Goal: Navigation & Orientation: Understand site structure

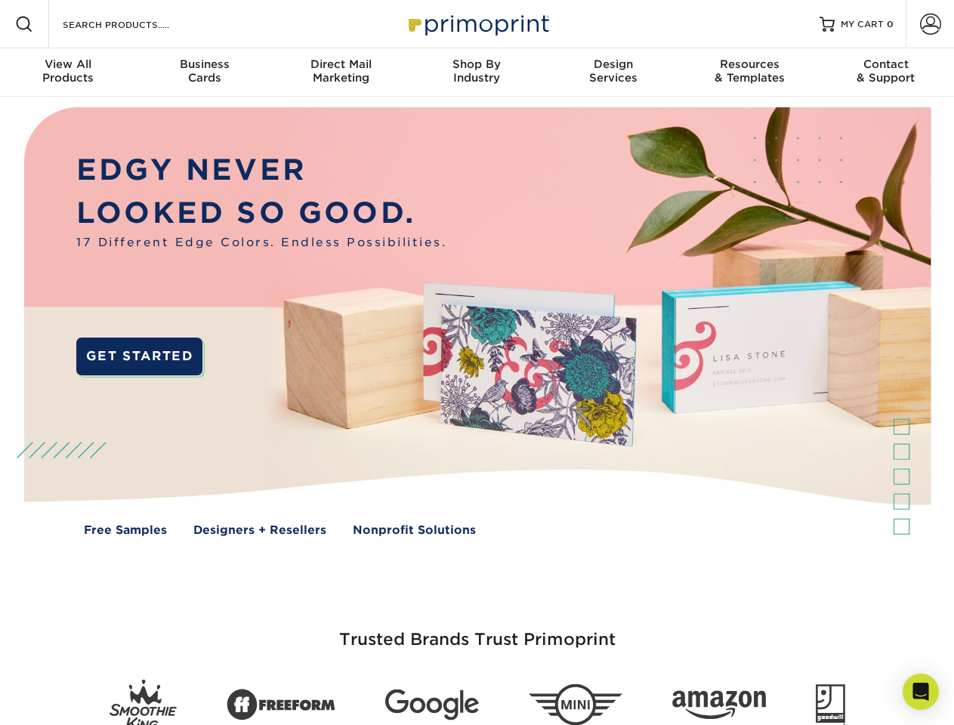
click at [477, 363] on img at bounding box center [477, 333] width 945 height 472
click at [24, 24] on span at bounding box center [24, 24] width 18 height 18
click at [930, 24] on span at bounding box center [930, 24] width 21 height 21
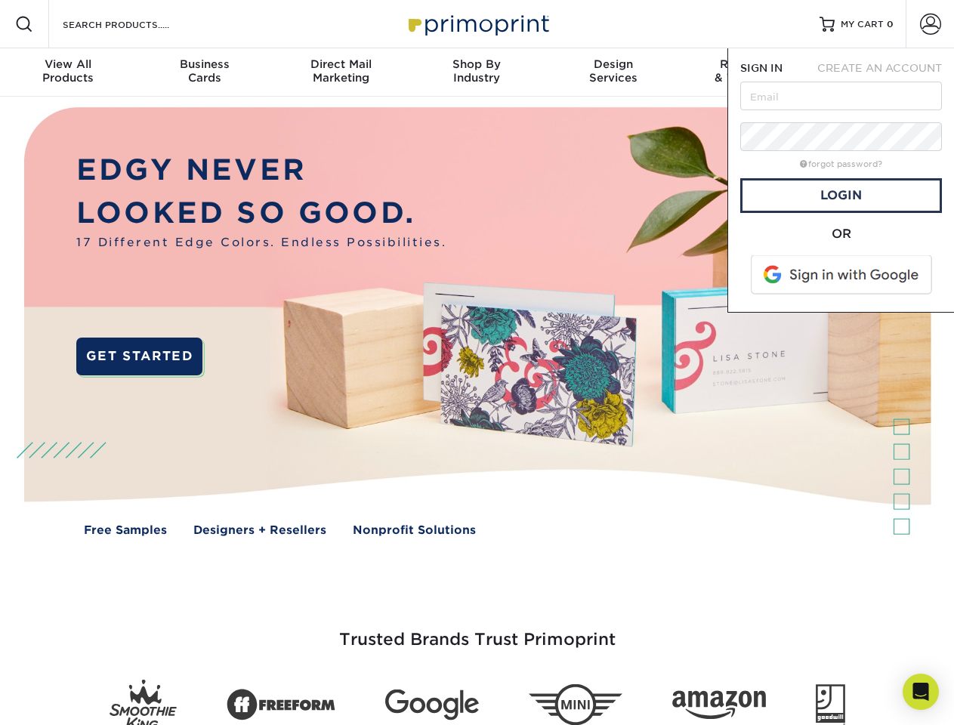
click at [68, 73] on div "View All Products" at bounding box center [68, 70] width 136 height 27
click at [204, 73] on div "Business Cards" at bounding box center [204, 70] width 136 height 27
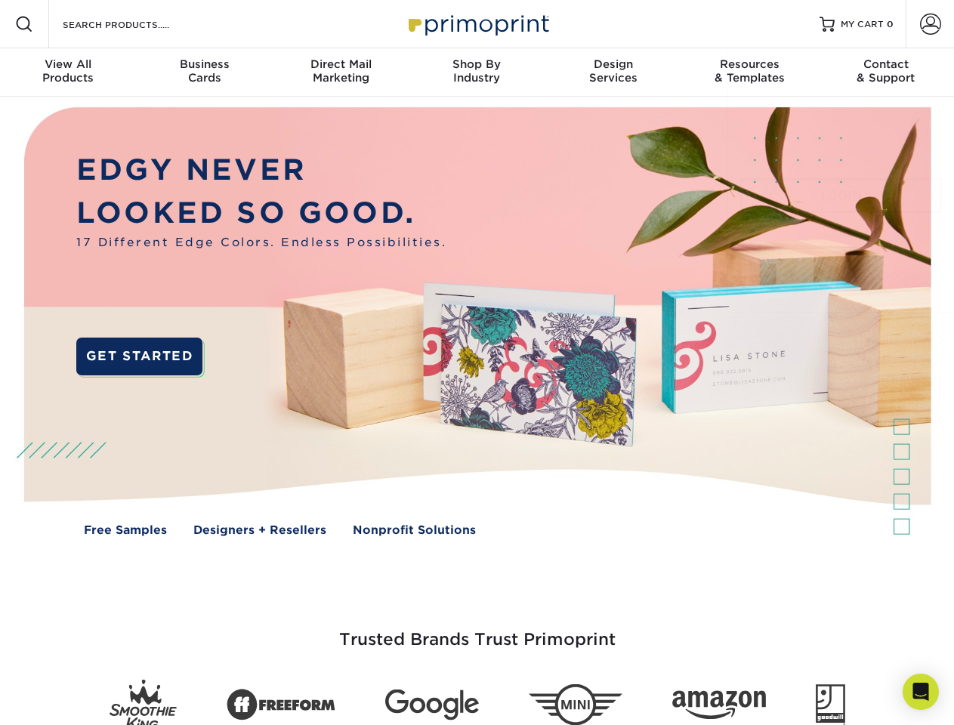
click at [341, 73] on div "Direct Mail Marketing" at bounding box center [341, 70] width 136 height 27
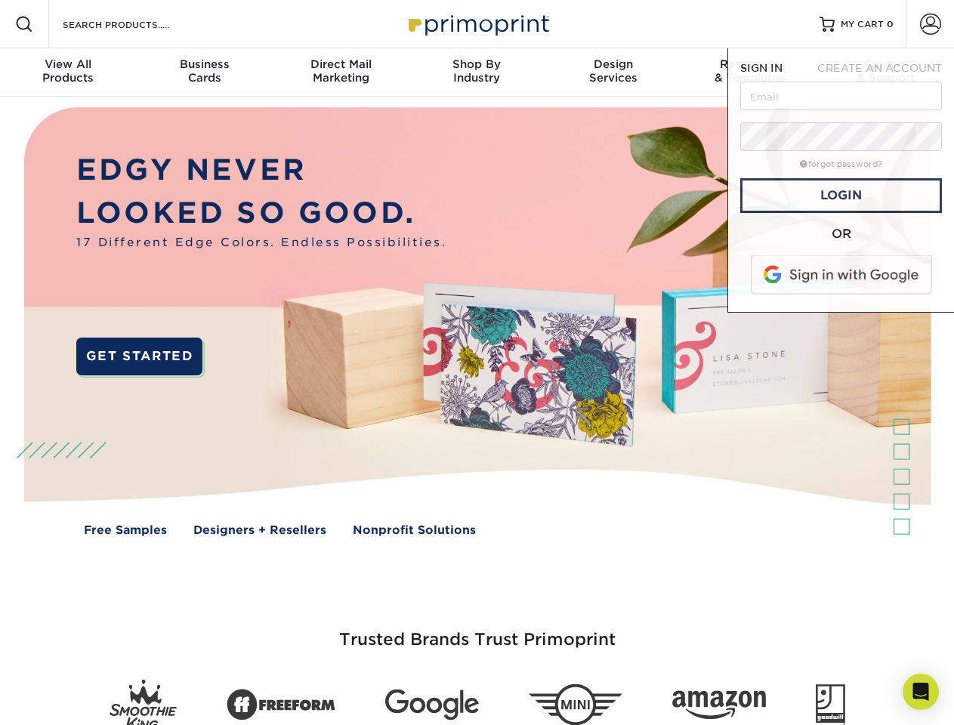
click at [477, 73] on div "Shop By Industry" at bounding box center [477, 70] width 136 height 27
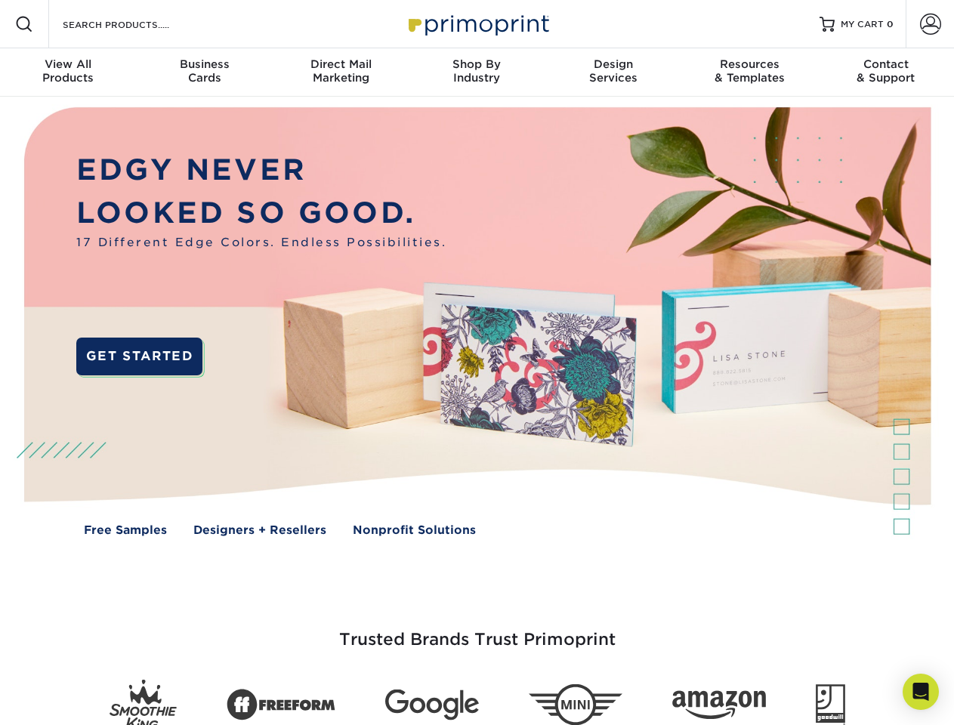
click at [614, 73] on div "Design Services" at bounding box center [614, 70] width 136 height 27
click at [750, 73] on span "SIGN IN" at bounding box center [762, 68] width 42 height 12
click at [886, 73] on div "Contact & Support" at bounding box center [886, 70] width 136 height 27
